Goal: Information Seeking & Learning: Learn about a topic

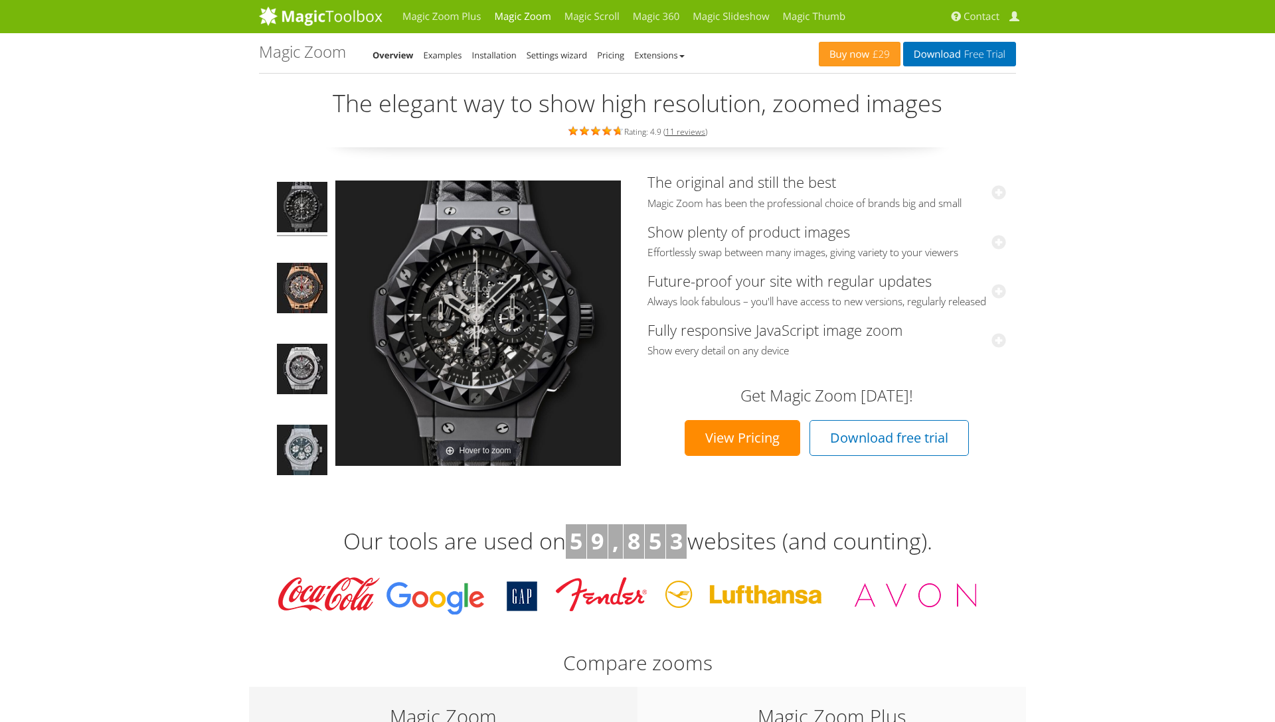
click at [854, 22] on div "Magic Zoom Plus Magic Zoom Magic Scroll Magic 360 Magic Slideshow Magic Thumb C…" at bounding box center [637, 16] width 757 height 33
click at [832, 20] on link "Magic Thumb" at bounding box center [814, 16] width 76 height 33
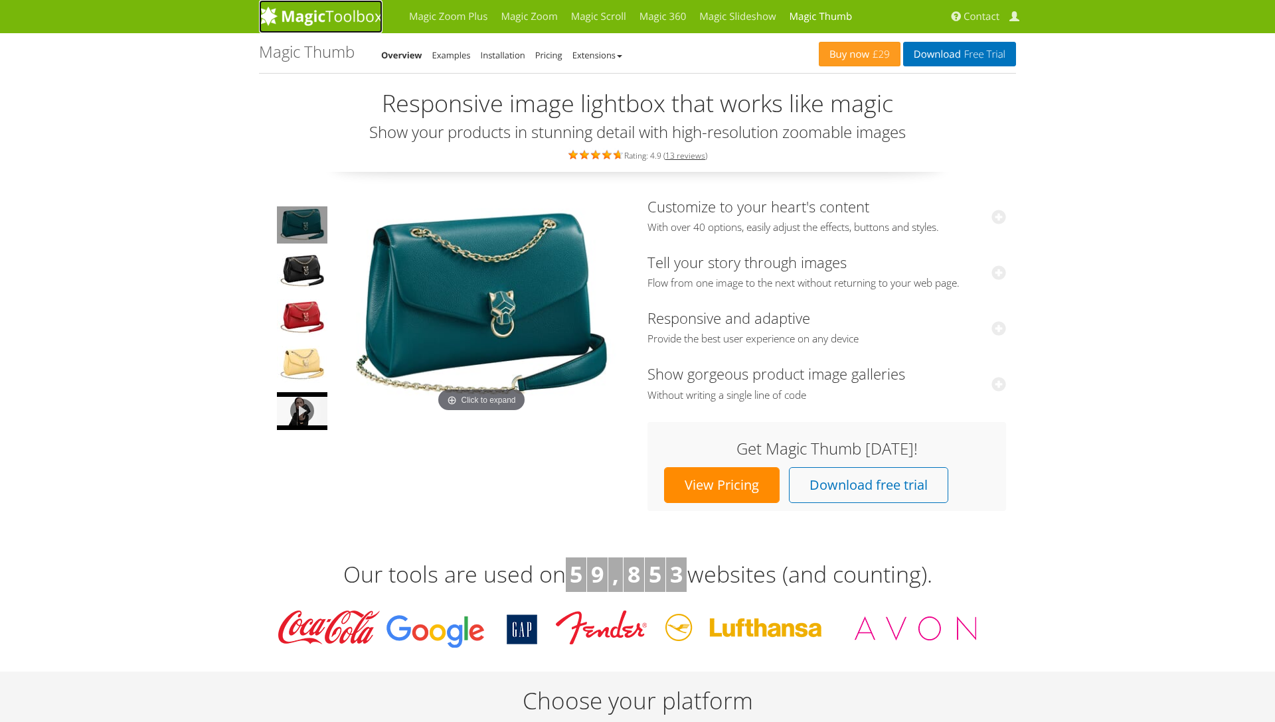
click at [319, 26] on link at bounding box center [320, 16] width 123 height 33
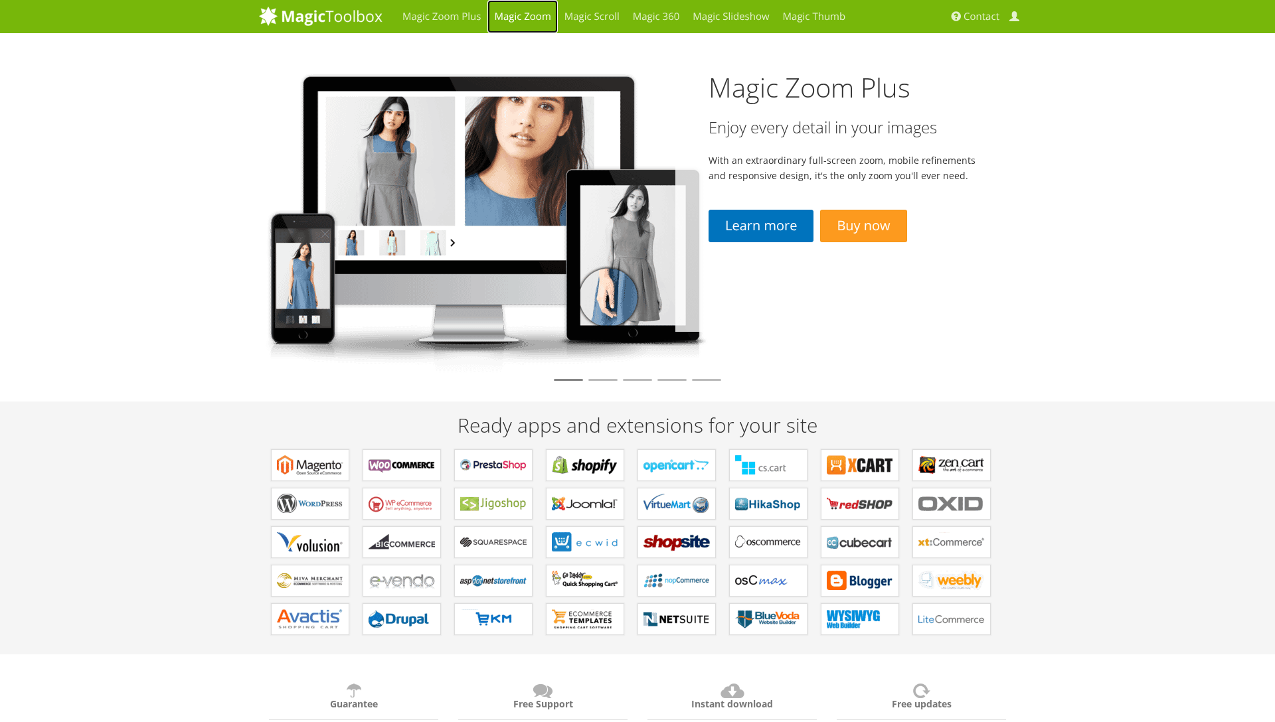
click at [520, 25] on link "Magic Zoom" at bounding box center [522, 16] width 70 height 33
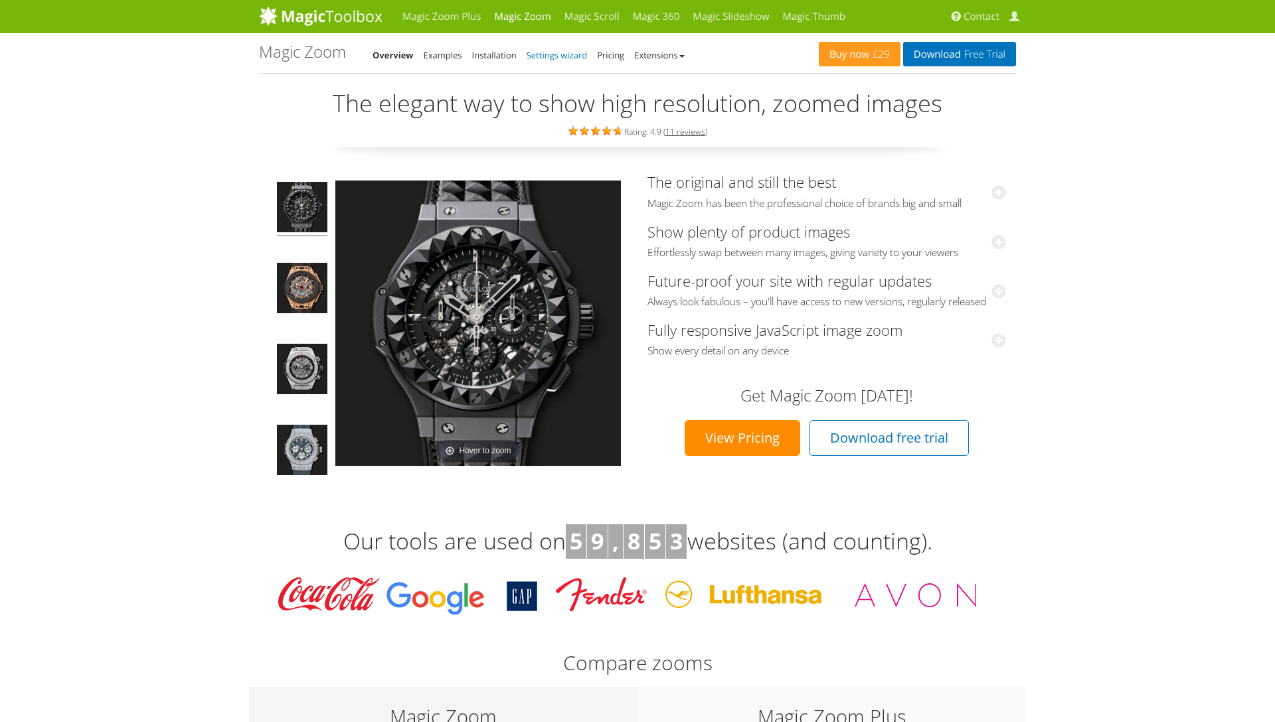
click at [574, 56] on link "Settings wizard" at bounding box center [557, 55] width 61 height 12
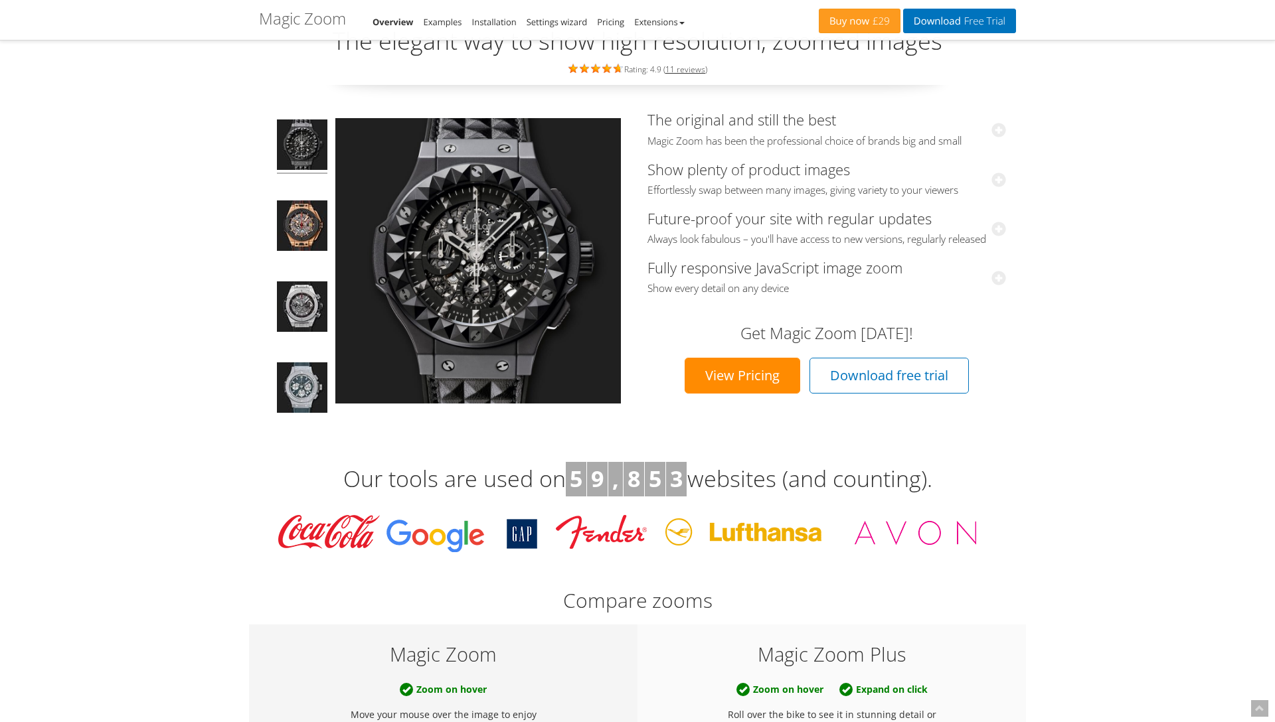
scroll to position [155, 0]
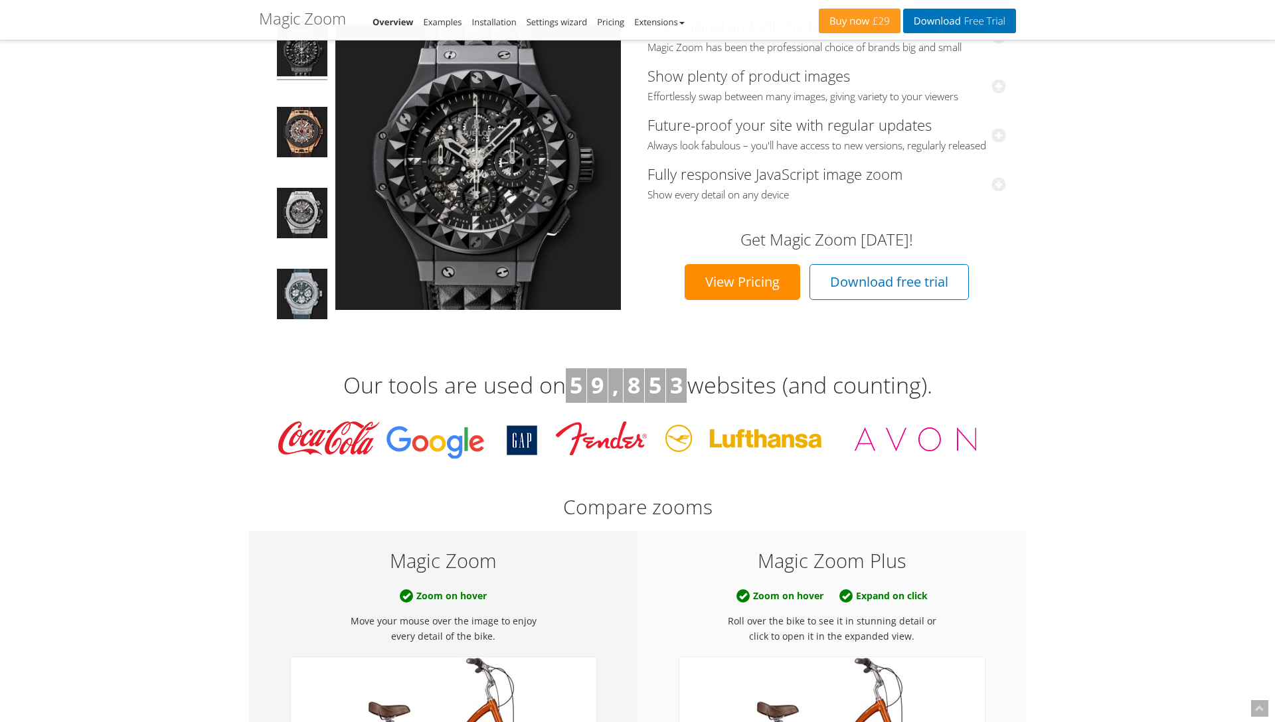
click at [742, 295] on link "View Pricing" at bounding box center [743, 282] width 116 height 36
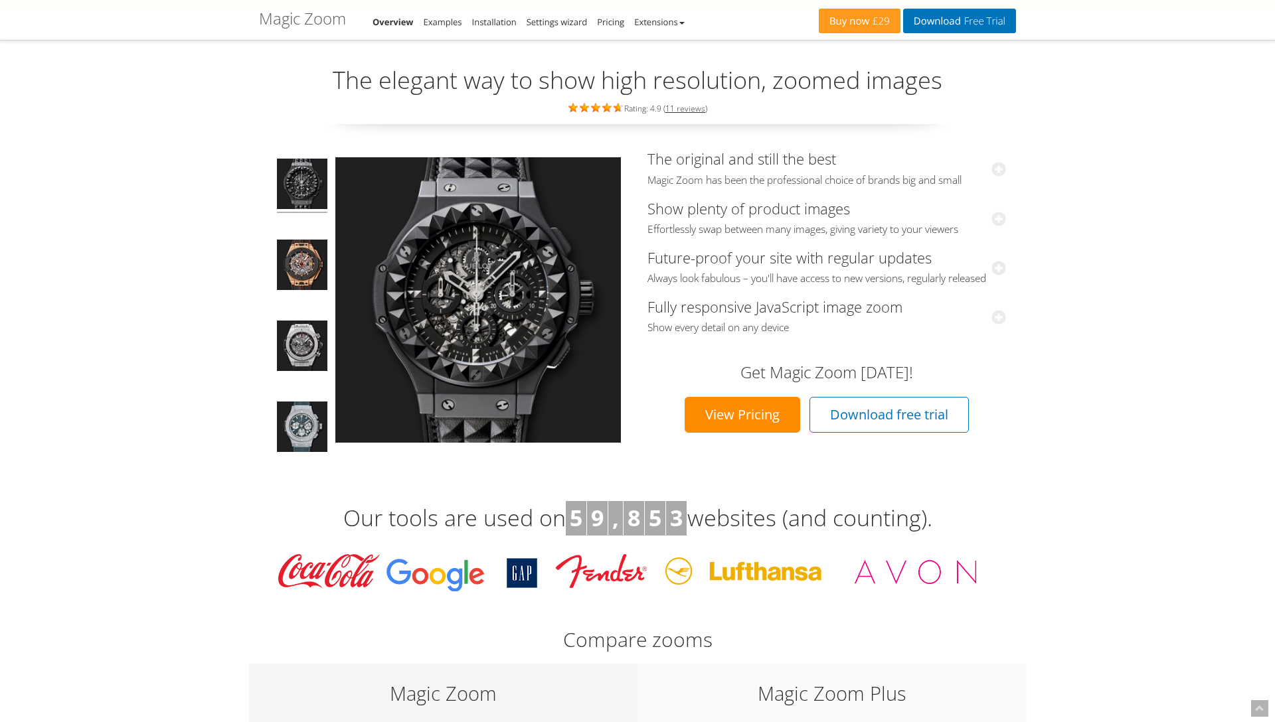
scroll to position [0, 0]
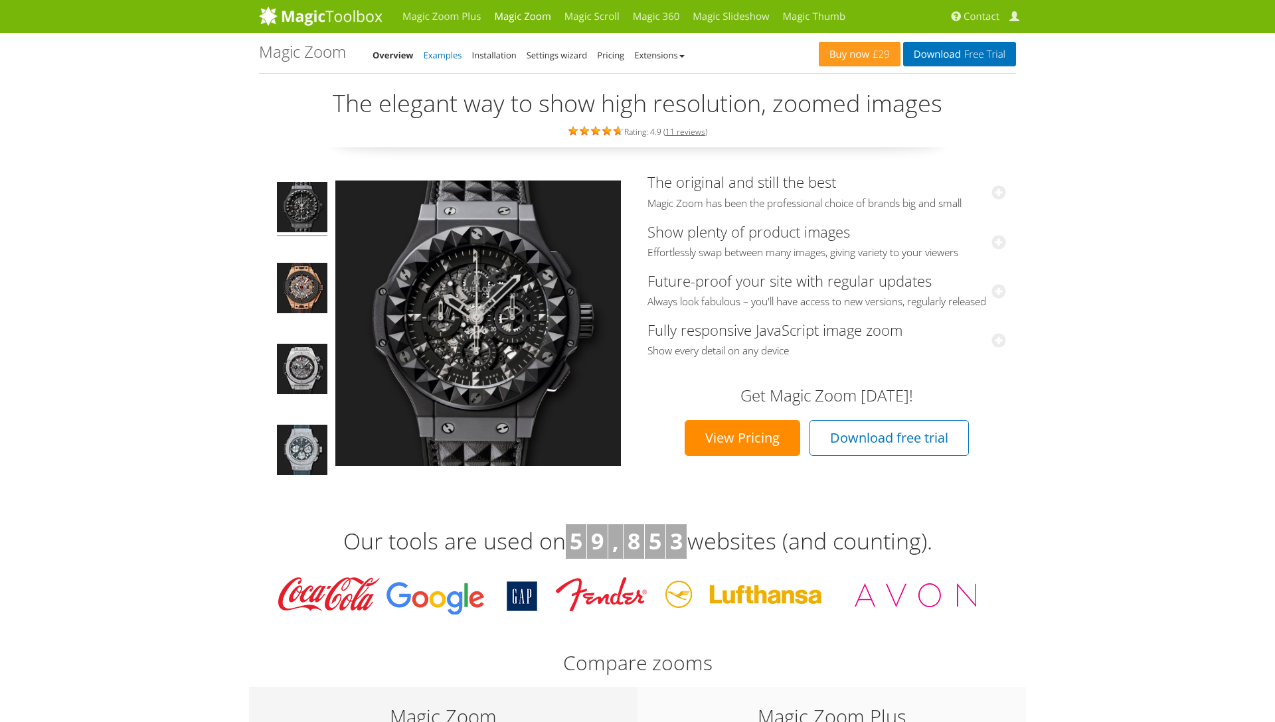
click at [462, 54] on link "Examples" at bounding box center [443, 55] width 39 height 12
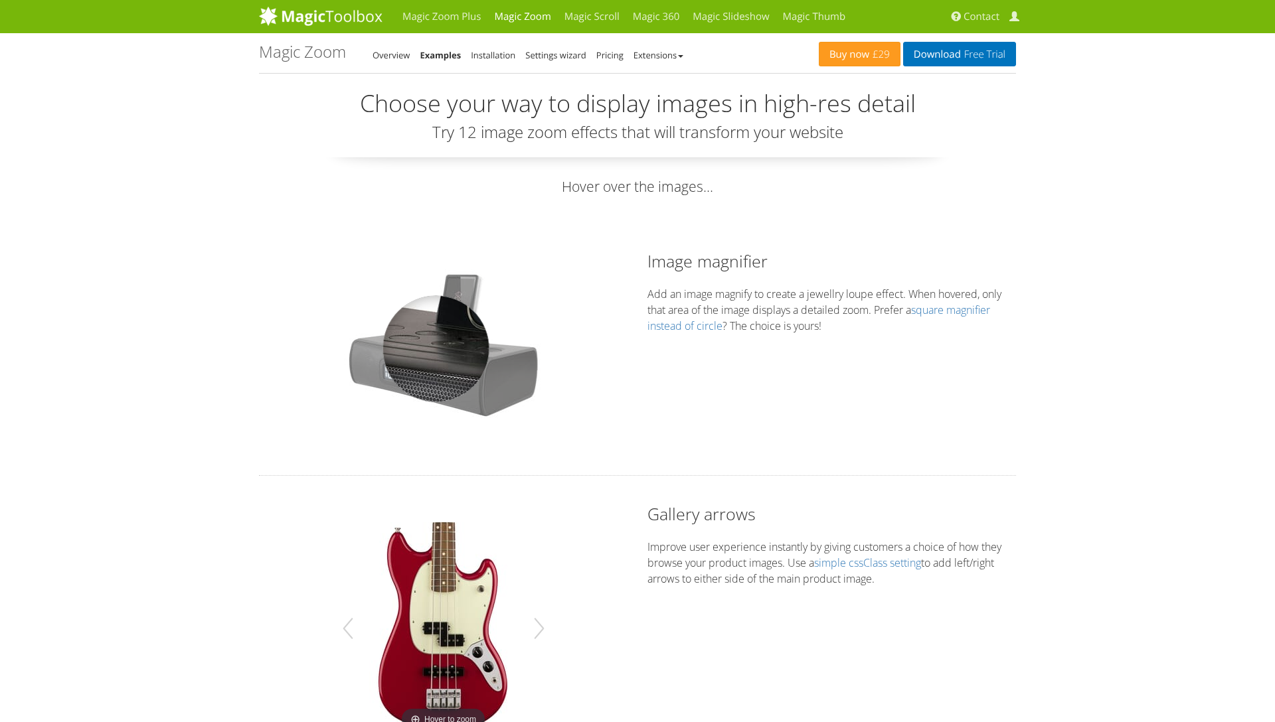
click at [436, 349] on div at bounding box center [435, 348] width 107 height 107
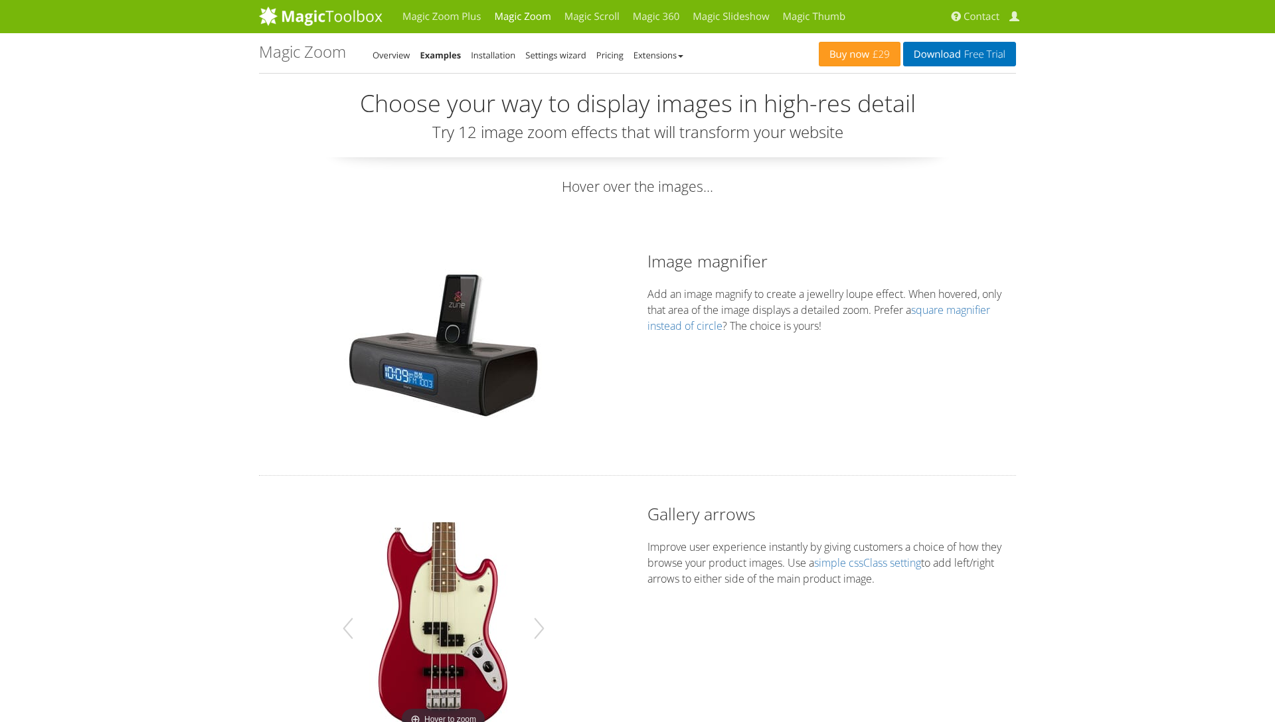
click at [870, 393] on div "Hover to zoom Image magnifier Add an image magnify to create a jewellry loupe e…" at bounding box center [637, 349] width 777 height 199
click at [953, 313] on link "square magnifier instead of circle" at bounding box center [818, 318] width 343 height 31
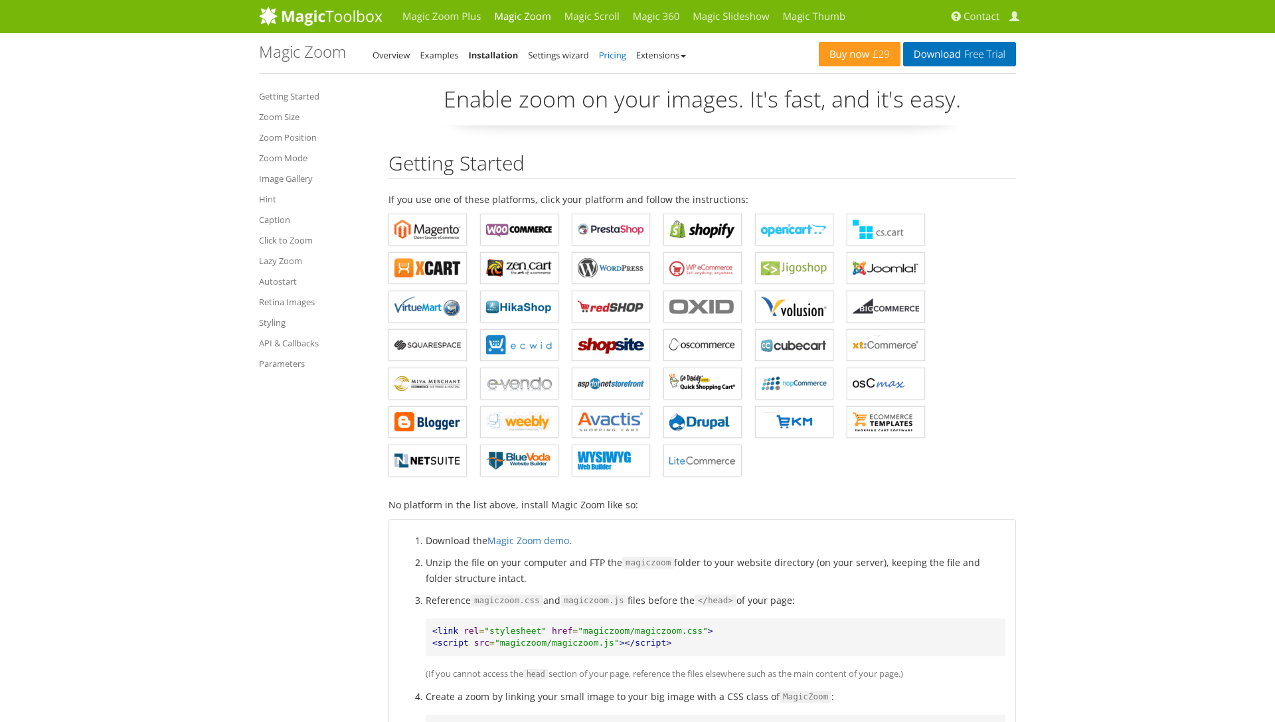
click at [599, 57] on link "Pricing" at bounding box center [612, 55] width 27 height 12
click at [560, 61] on li "Settings wizard" at bounding box center [558, 55] width 61 height 16
click at [564, 56] on link "Settings wizard" at bounding box center [558, 55] width 61 height 12
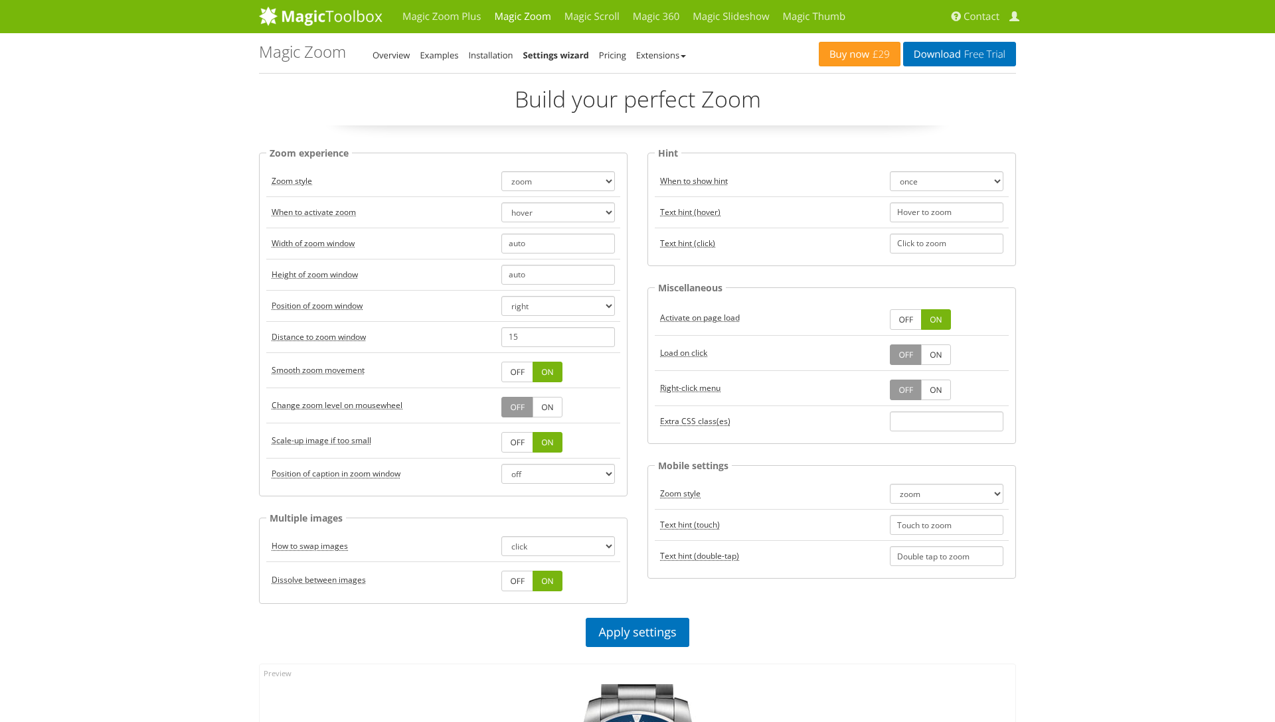
click at [624, 44] on div "Magic Zoom - Settings Wizard Overview Examples Installation Settings wizard Pri…" at bounding box center [539, 53] width 560 height 20
click at [643, 50] on link "Extensions" at bounding box center [661, 55] width 50 height 12
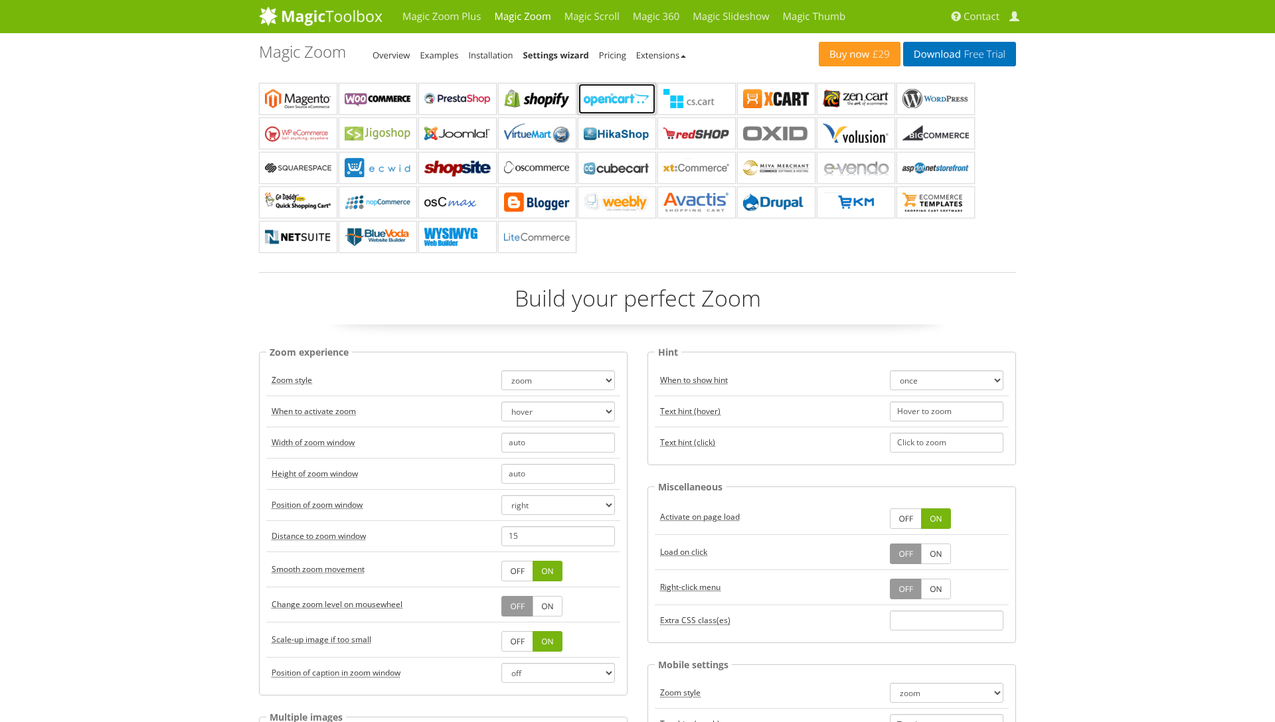
click at [603, 96] on b "Magic Zoom for OpenCart" at bounding box center [617, 99] width 66 height 20
